Goal: Check status: Check status

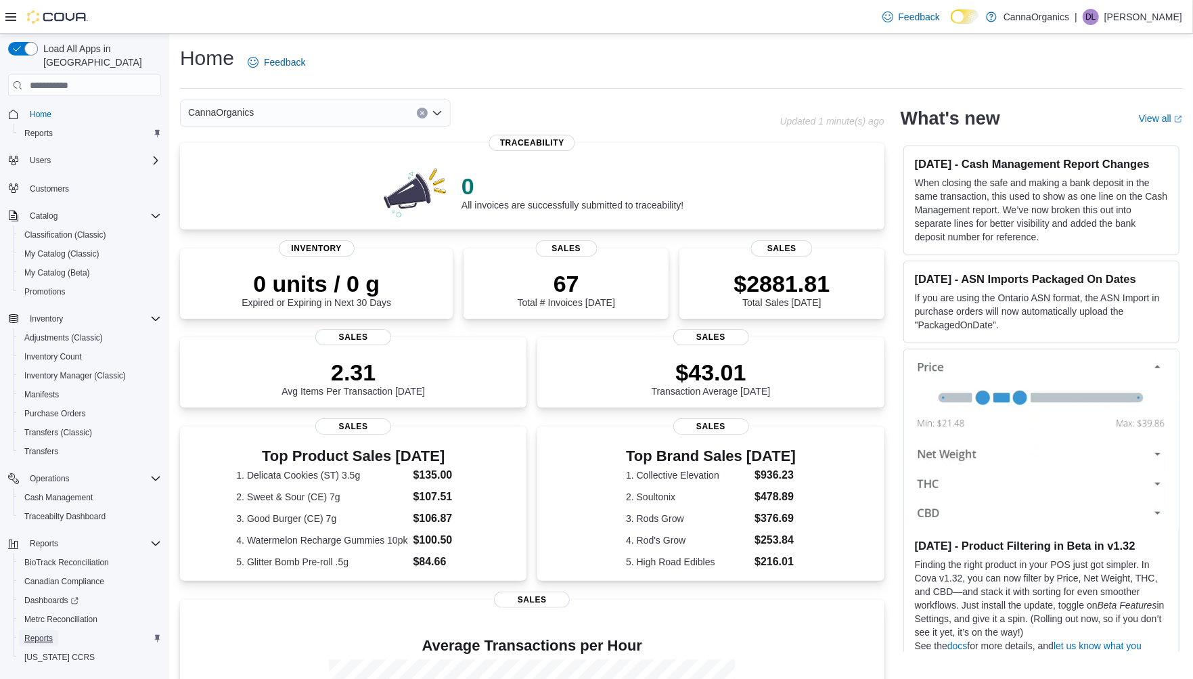
click at [30, 633] on span "Reports" at bounding box center [38, 638] width 28 height 11
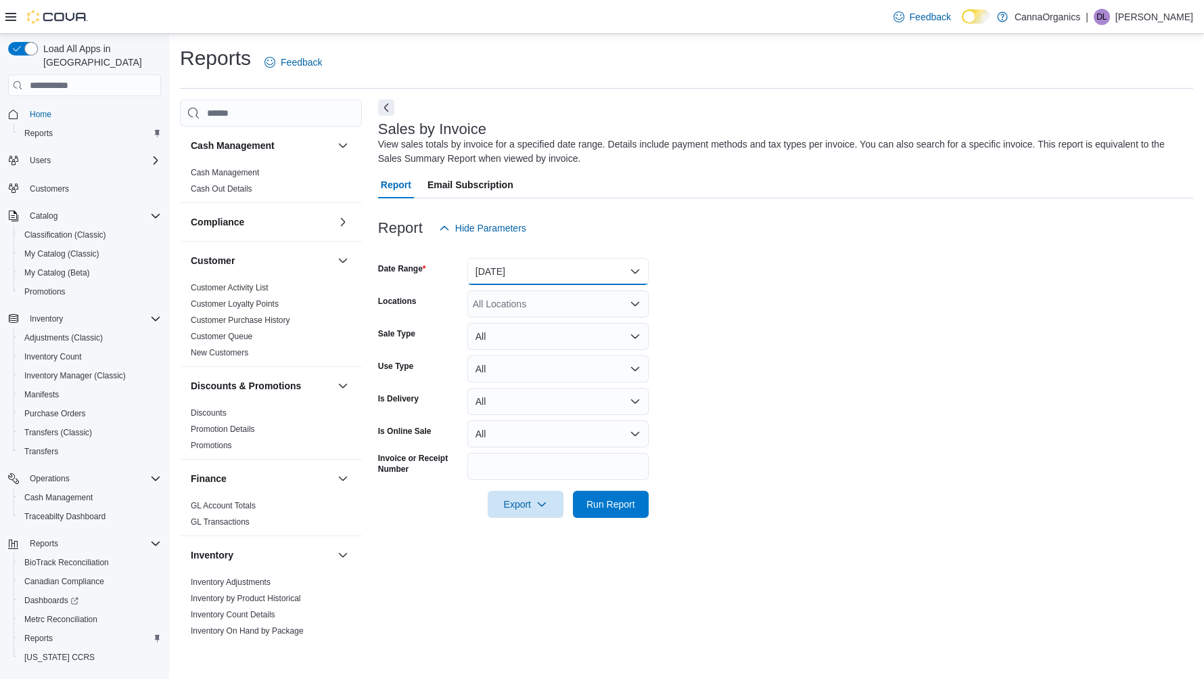
click at [520, 274] on button "Yesterday" at bounding box center [558, 271] width 181 height 27
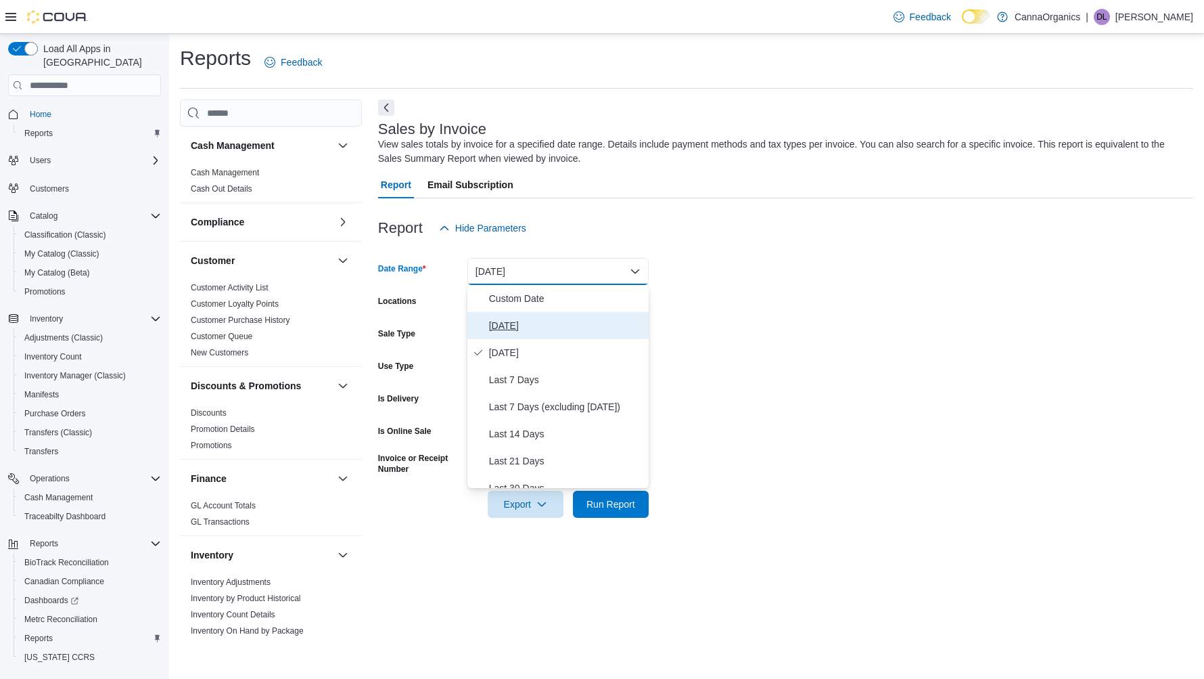
click at [522, 325] on span "Today" at bounding box center [566, 325] width 154 height 16
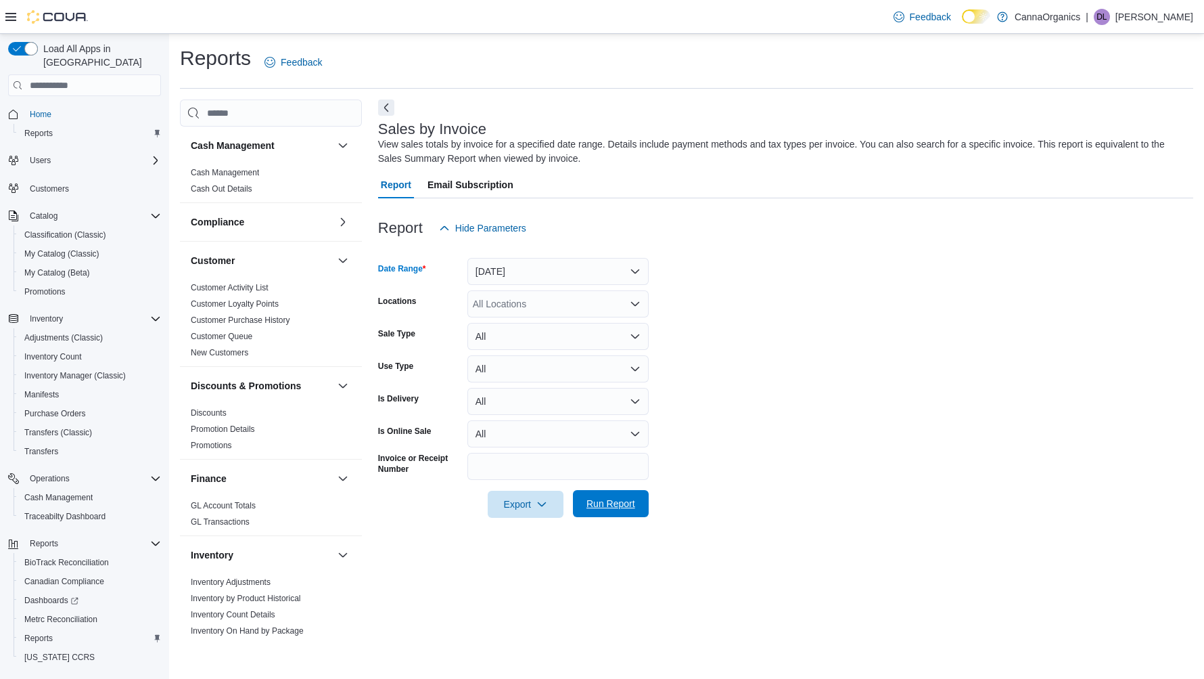
click at [598, 503] on span "Run Report" at bounding box center [611, 504] width 49 height 14
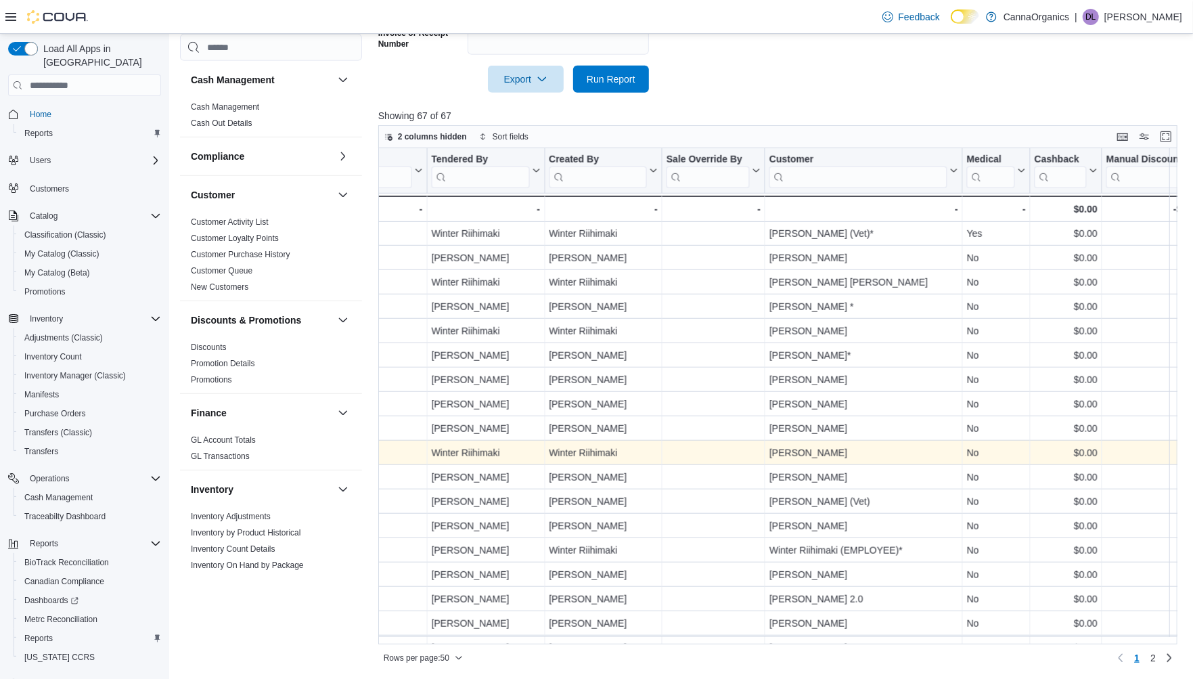
scroll to position [803, 1695]
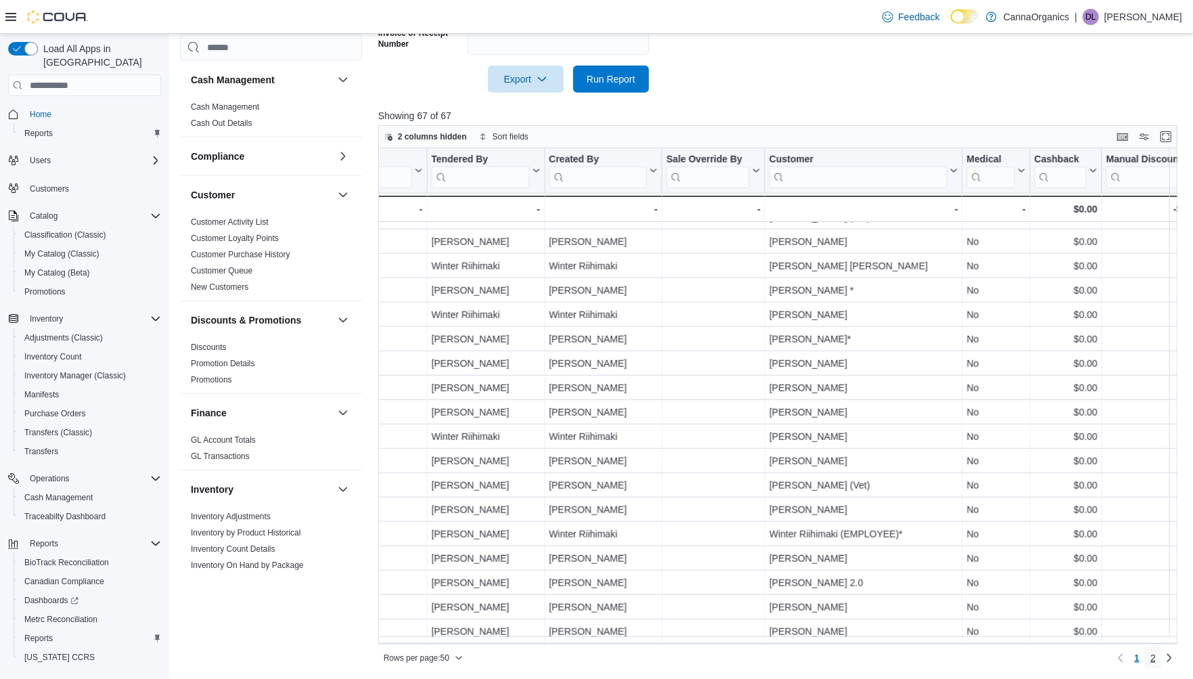
click at [1161, 654] on link "2" at bounding box center [1153, 658] width 16 height 22
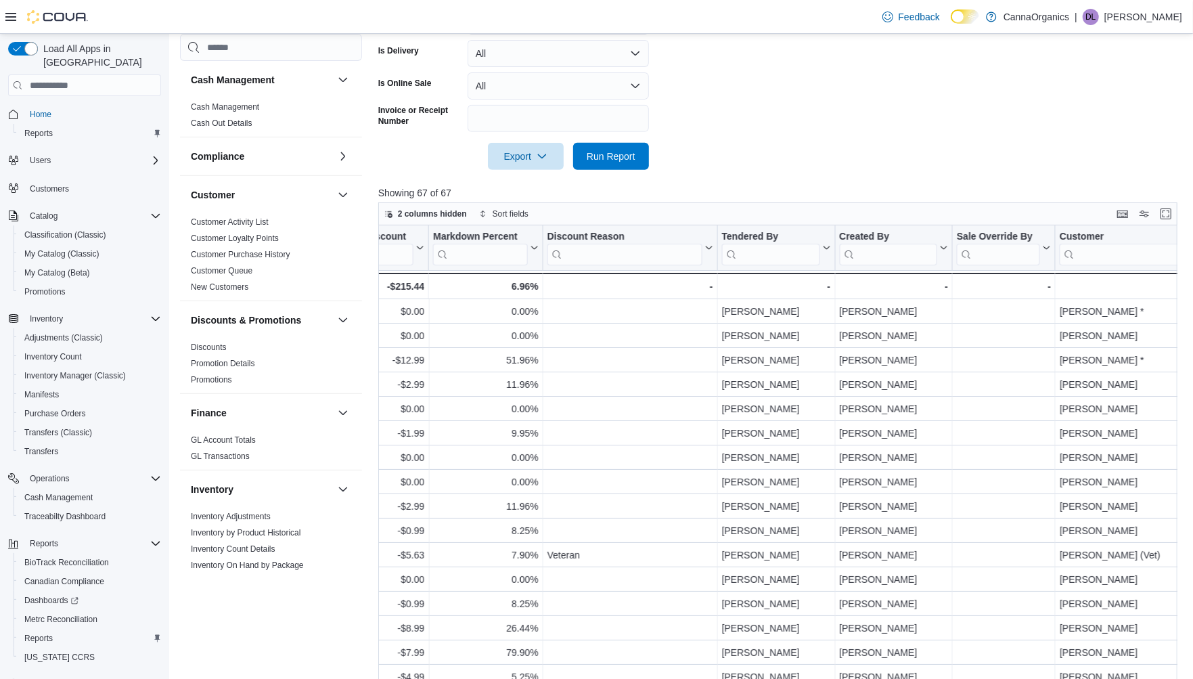
scroll to position [425, 0]
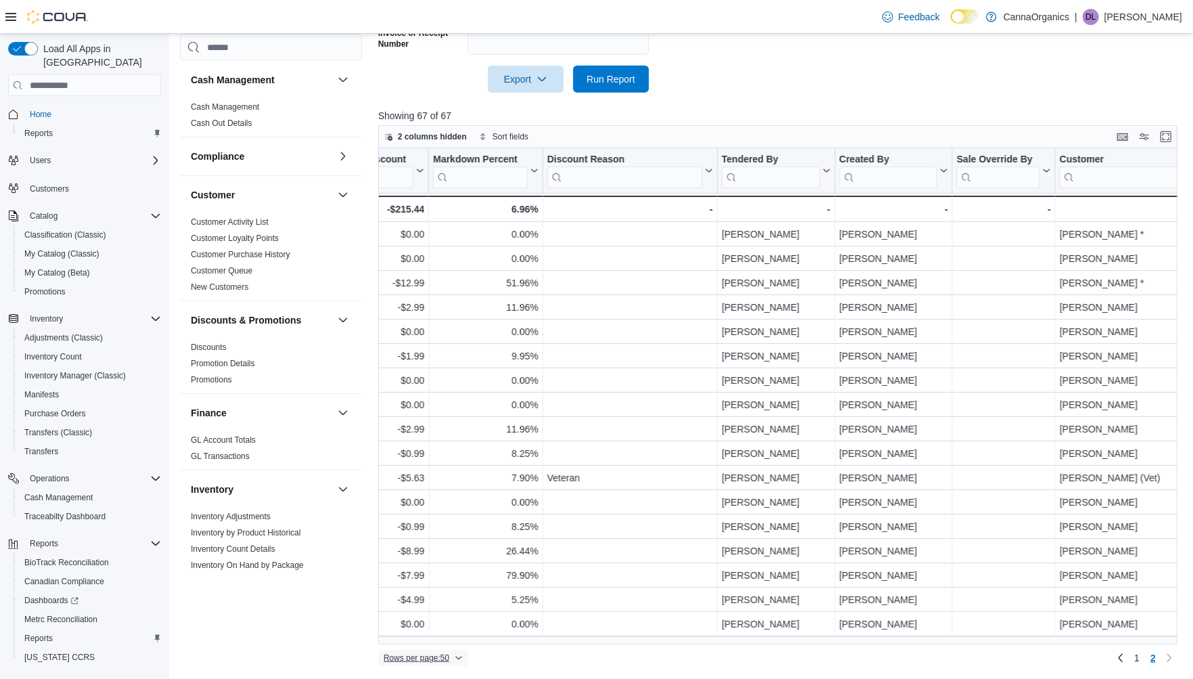
click at [417, 660] on span "Rows per page : 50" at bounding box center [417, 657] width 66 height 11
click at [433, 627] on span "100 rows" at bounding box center [440, 630] width 43 height 11
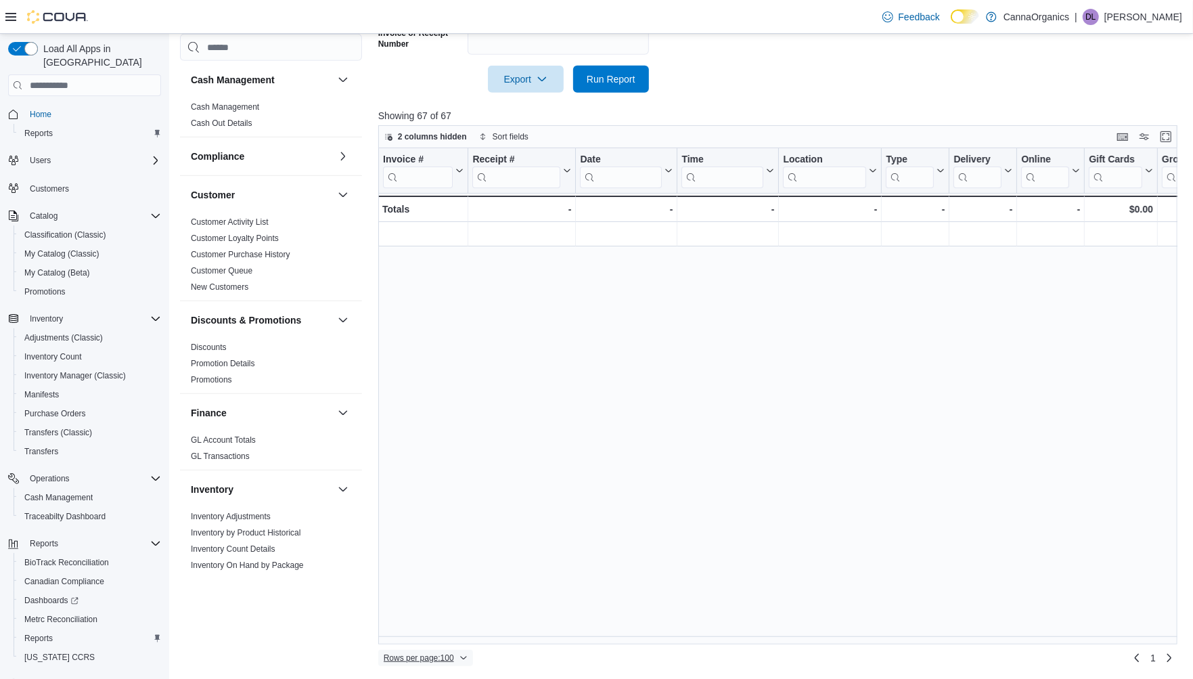
click at [440, 656] on span "Rows per page : 100" at bounding box center [419, 657] width 70 height 11
click at [443, 605] on span "50 rows" at bounding box center [445, 603] width 43 height 11
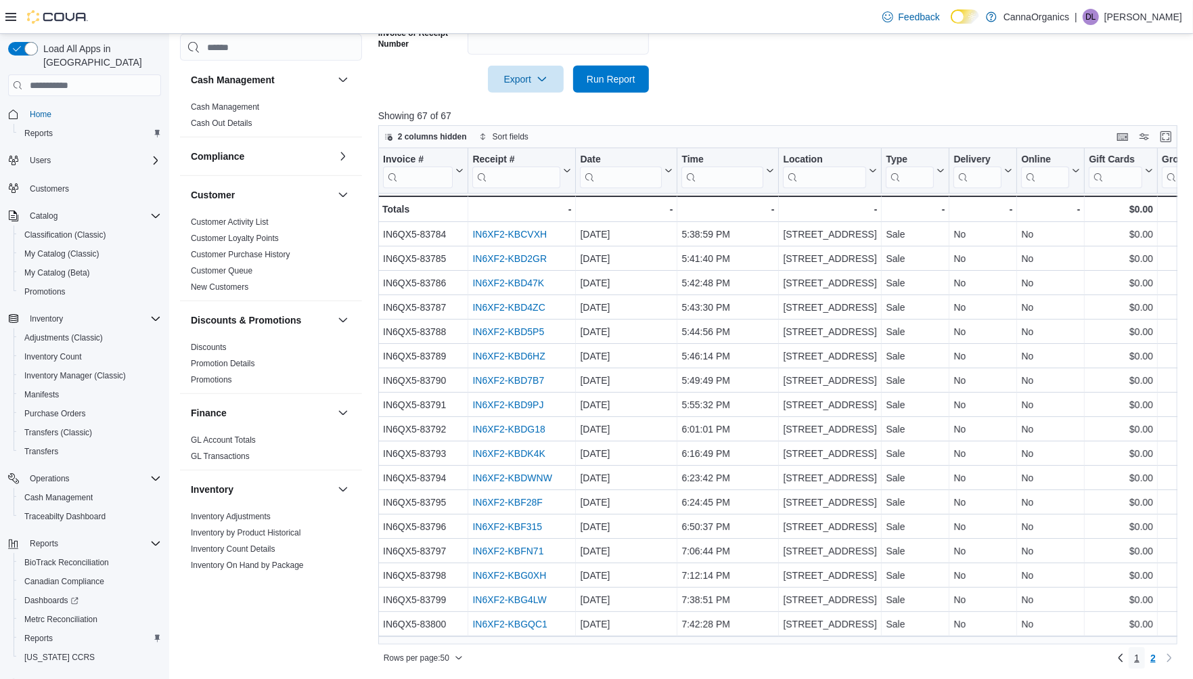
click at [1141, 657] on link "1" at bounding box center [1137, 658] width 16 height 22
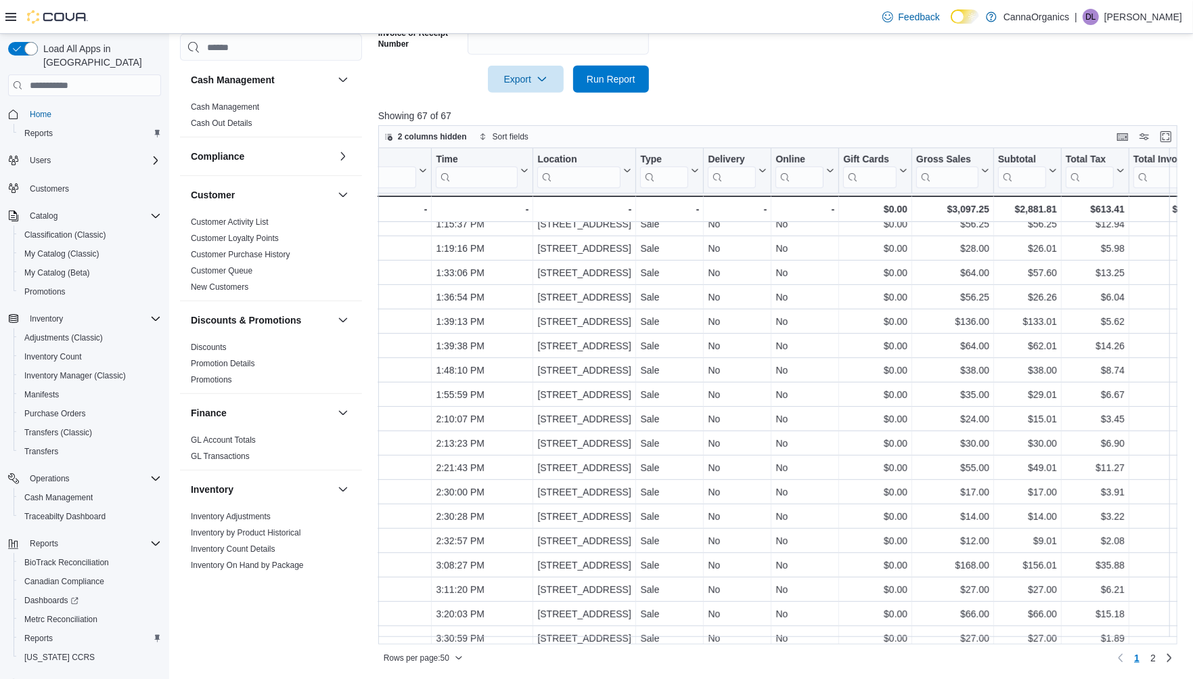
scroll to position [375, 239]
